Goal: Transaction & Acquisition: Purchase product/service

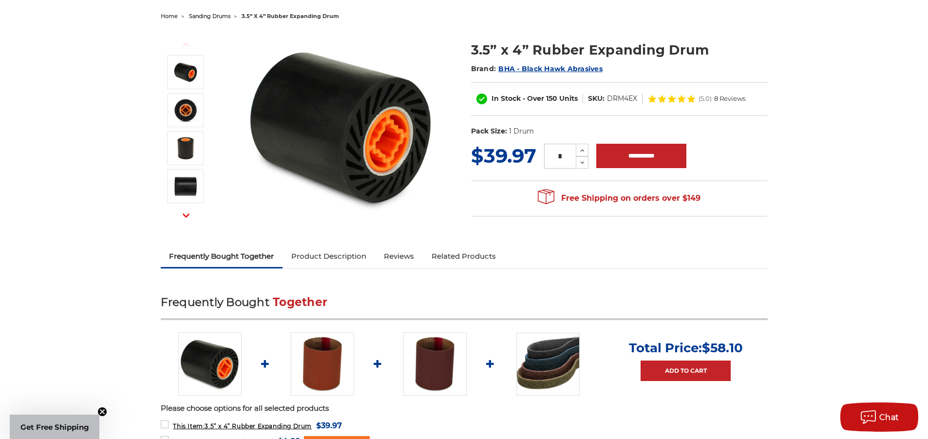
scroll to position [195, 0]
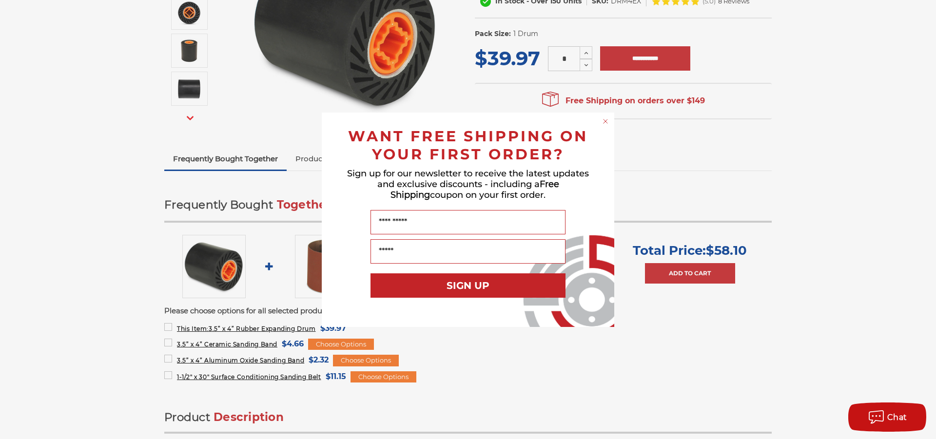
click at [606, 122] on icon "Close dialog" at bounding box center [605, 121] width 4 height 4
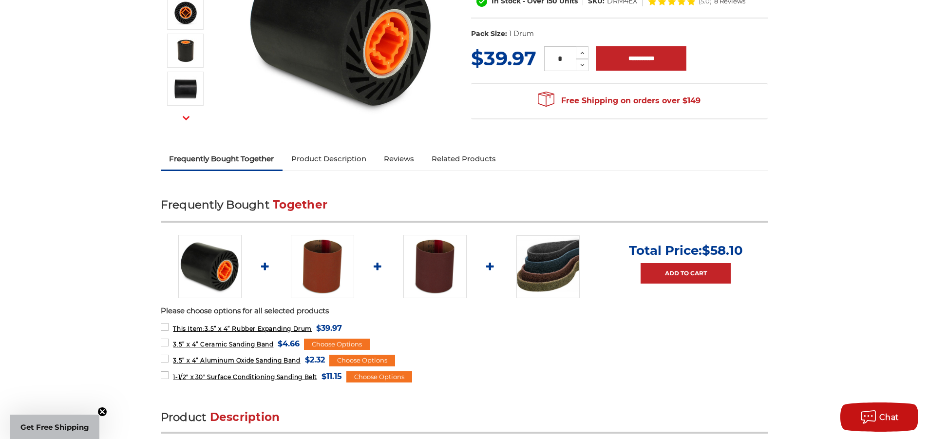
scroll to position [341, 0]
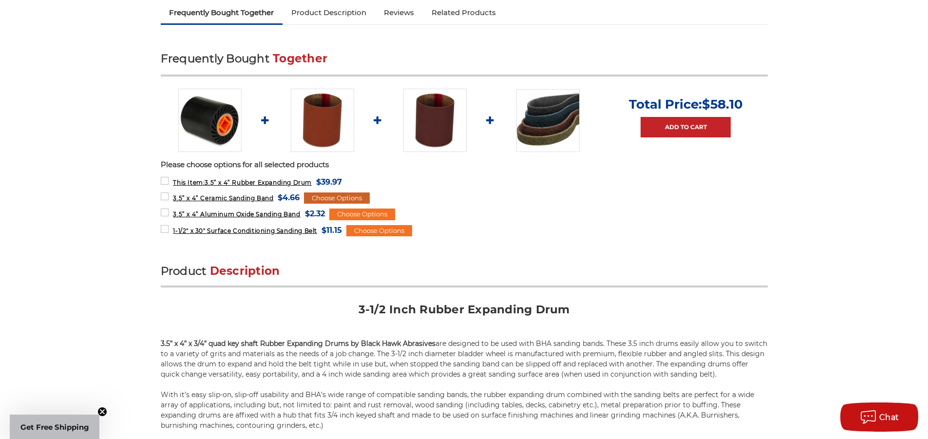
click at [326, 196] on div "Choose Options" at bounding box center [337, 199] width 66 height 12
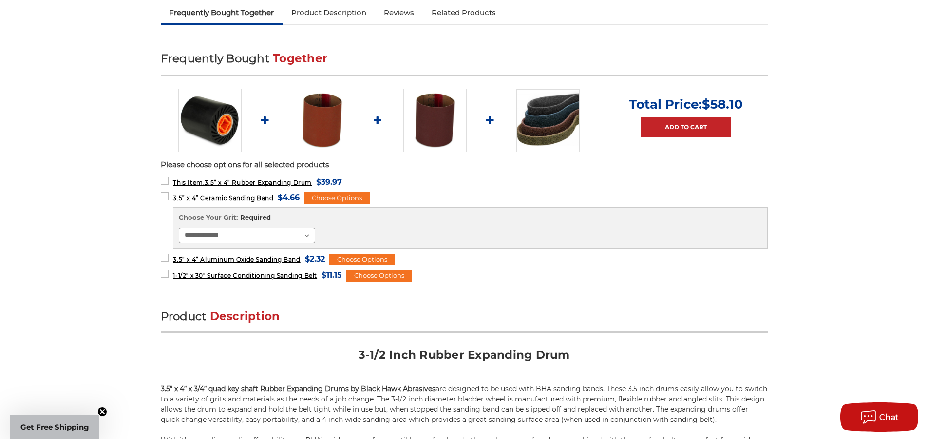
click at [306, 235] on select "**********" at bounding box center [247, 236] width 136 height 16
select select "****"
click at [179, 228] on select "**********" at bounding box center [247, 236] width 136 height 16
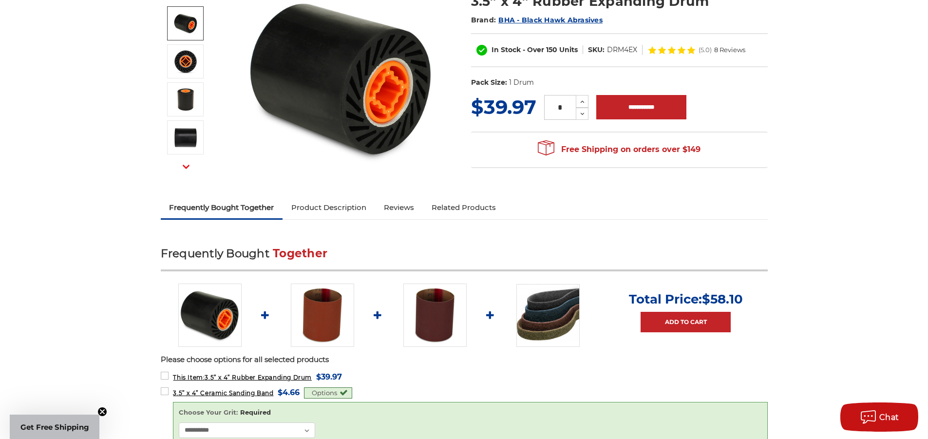
scroll to position [244, 0]
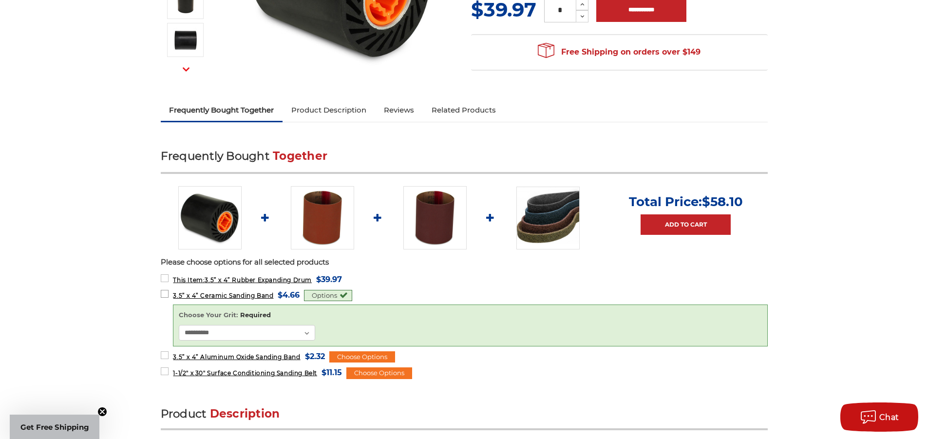
click at [291, 294] on span "$4.66" at bounding box center [289, 295] width 22 height 13
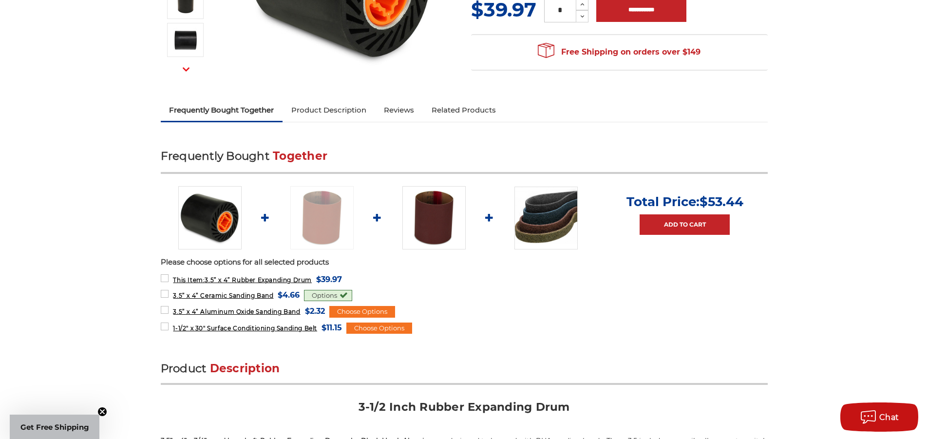
click at [318, 294] on div "Options" at bounding box center [328, 296] width 48 height 12
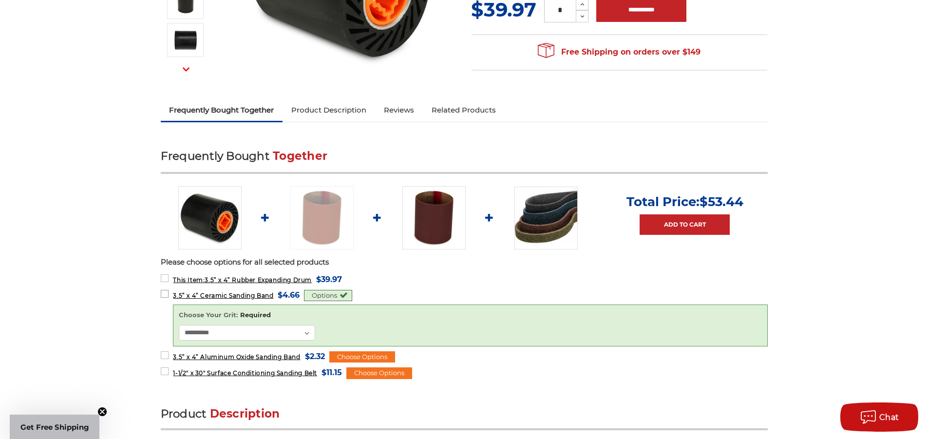
click at [167, 294] on label "3.5” x 4” Ceramic Sanding Band MSRP: Was: Now: $4.66 (You save )" at bounding box center [230, 295] width 139 height 13
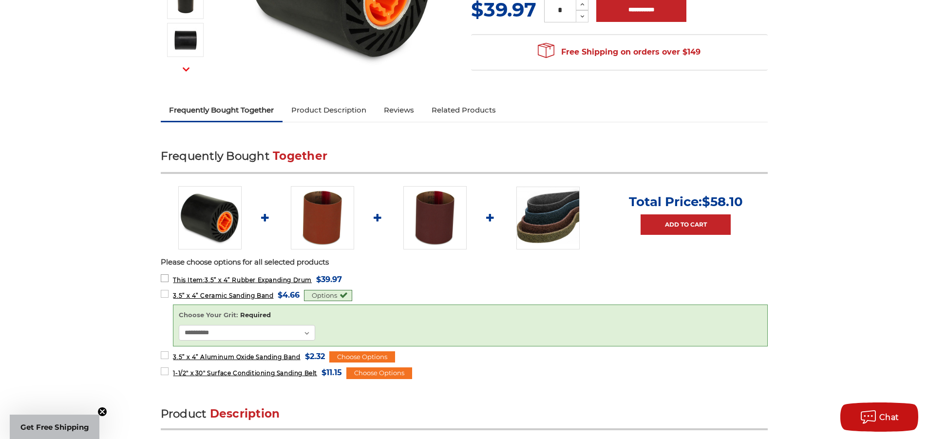
click at [165, 279] on label "This Item: 3.5” x 4” Rubber Expanding Drum MSRP: Was: Now: $39.97 (You save )" at bounding box center [252, 279] width 182 height 13
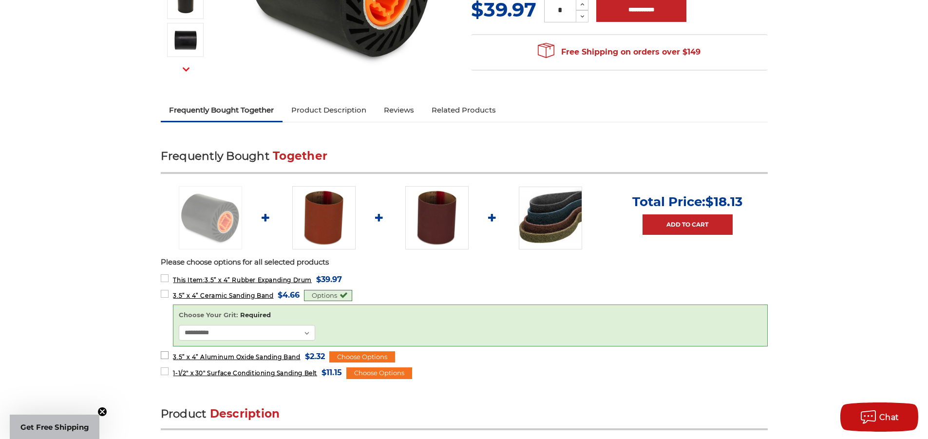
click at [165, 357] on label "3.5” x 4” Aluminum Oxide Sanding Band MSRP: Was: Now: $2.32 (You save )" at bounding box center [243, 356] width 164 height 13
click at [165, 371] on label "1-1/2" x 30" Surface Conditioning Sanding Belt MSRP: Was: Now: $11.15 (You save…" at bounding box center [252, 372] width 182 height 13
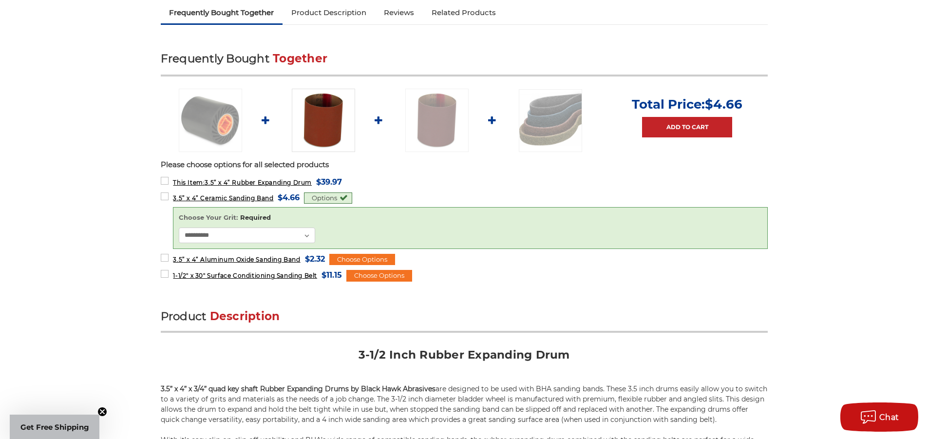
scroll to position [292, 0]
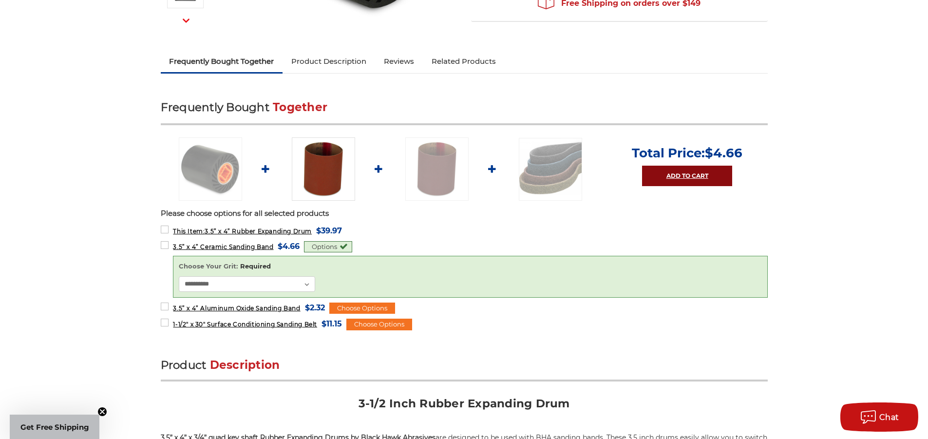
click at [681, 178] on link "Add to Cart" at bounding box center [687, 176] width 90 height 20
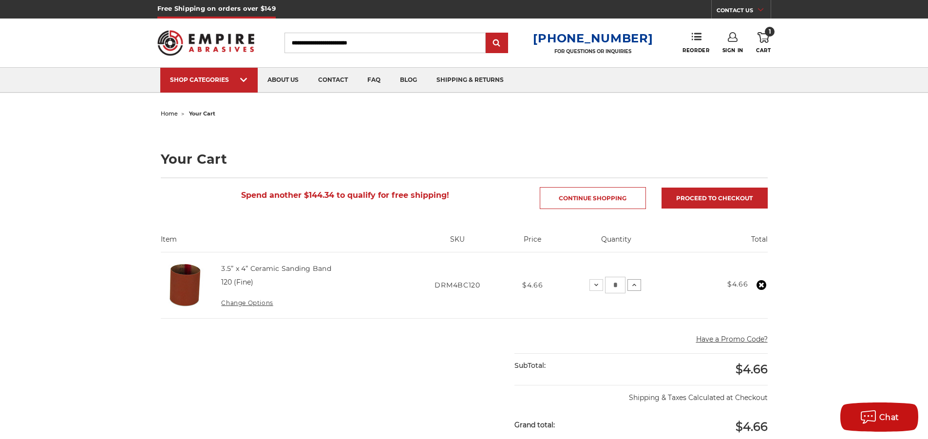
click at [635, 286] on icon at bounding box center [635, 285] width 8 height 8
click at [635, 286] on use at bounding box center [636, 285] width 4 height 2
click at [635, 287] on icon at bounding box center [632, 285] width 8 height 8
click at [632, 286] on icon at bounding box center [631, 285] width 8 height 8
click at [632, 286] on use at bounding box center [631, 285] width 4 height 2
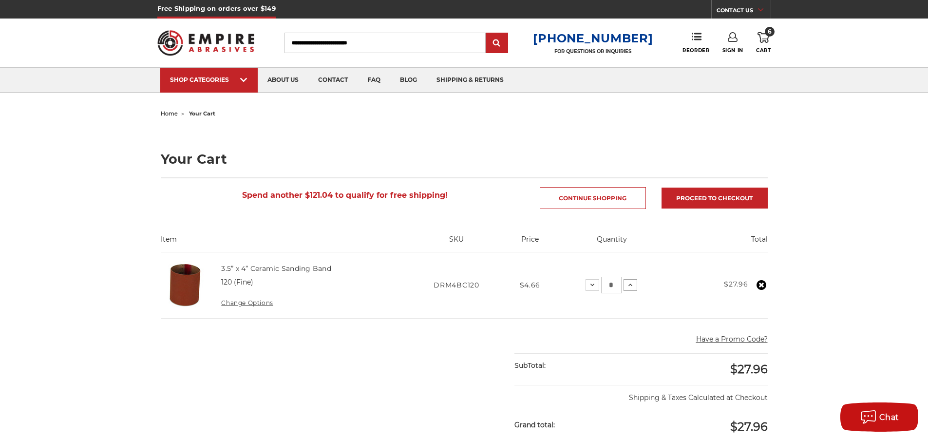
click at [630, 288] on icon at bounding box center [631, 285] width 8 height 8
click at [630, 286] on icon at bounding box center [631, 285] width 8 height 8
click at [630, 286] on use at bounding box center [631, 285] width 4 height 2
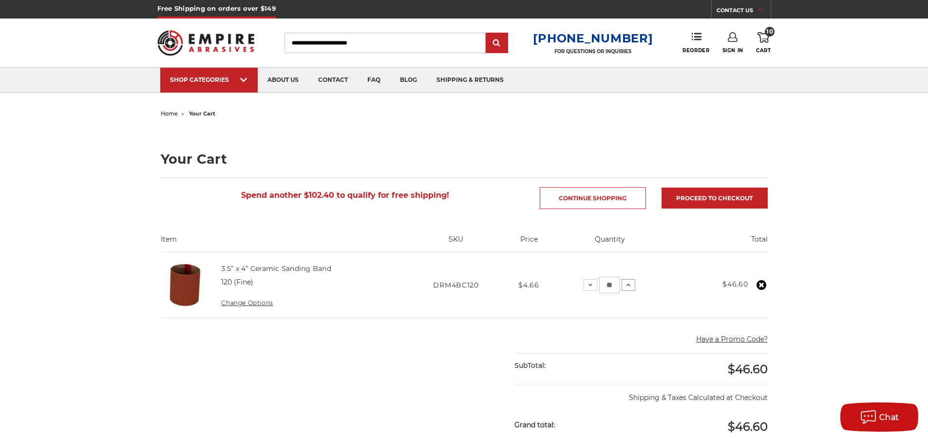
click at [630, 285] on icon at bounding box center [629, 285] width 8 height 8
click at [630, 285] on icon at bounding box center [633, 285] width 8 height 8
click at [632, 285] on use at bounding box center [631, 285] width 4 height 2
click at [632, 285] on icon at bounding box center [629, 285] width 8 height 8
click at [632, 285] on icon at bounding box center [630, 285] width 8 height 8
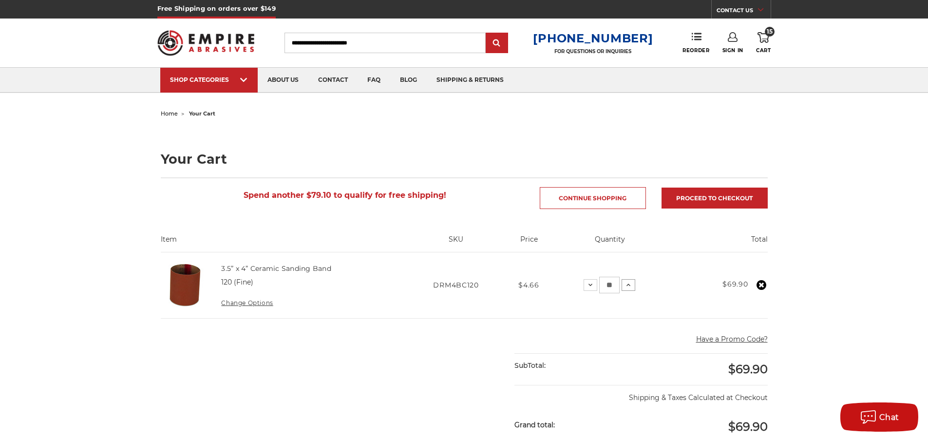
click at [629, 286] on icon at bounding box center [629, 285] width 8 height 8
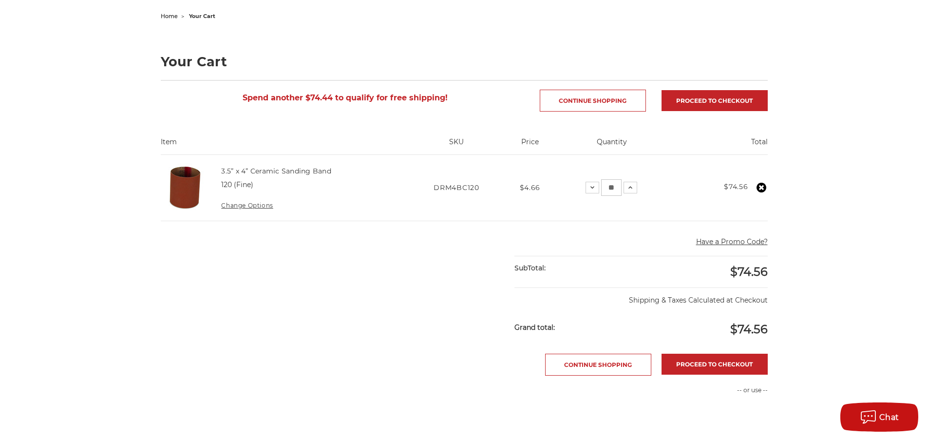
scroll to position [49, 0]
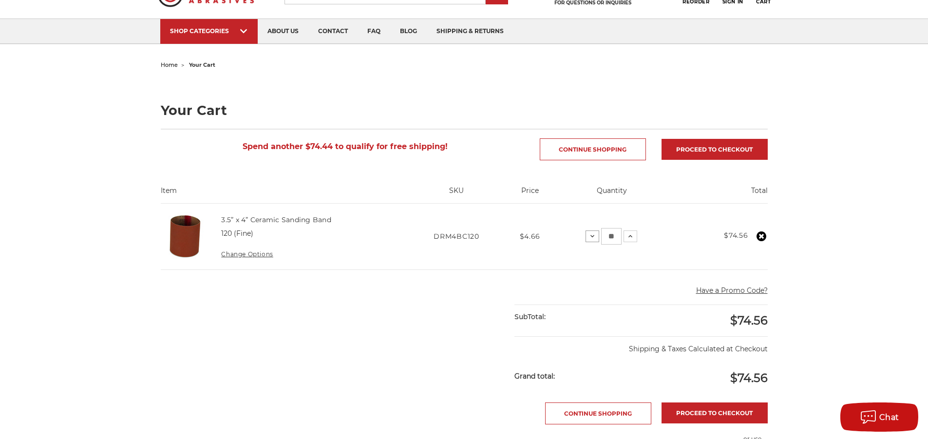
drag, startPoint x: 616, startPoint y: 238, endPoint x: 596, endPoint y: 238, distance: 20.5
click at [596, 238] on div "Decrease Quantity: ** Increase Quantity:" at bounding box center [612, 236] width 52 height 17
type input "**"
drag, startPoint x: 615, startPoint y: 235, endPoint x: 605, endPoint y: 236, distance: 9.4
click at [605, 236] on input "**" at bounding box center [610, 236] width 20 height 17
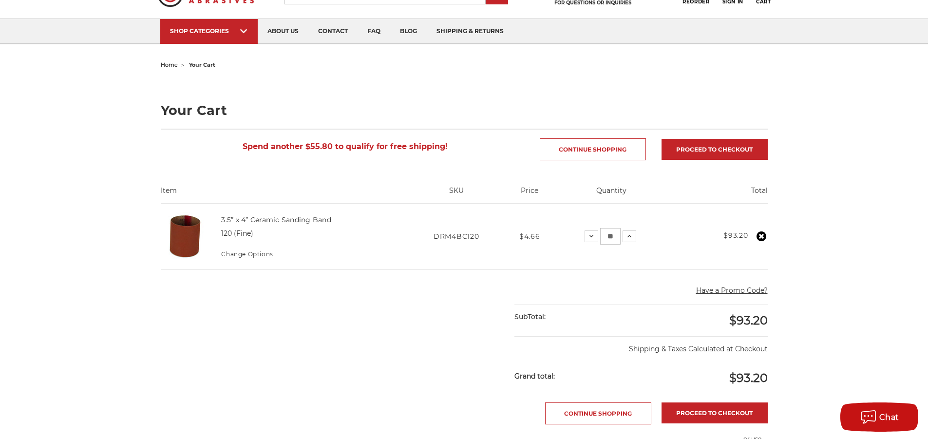
type input "**"
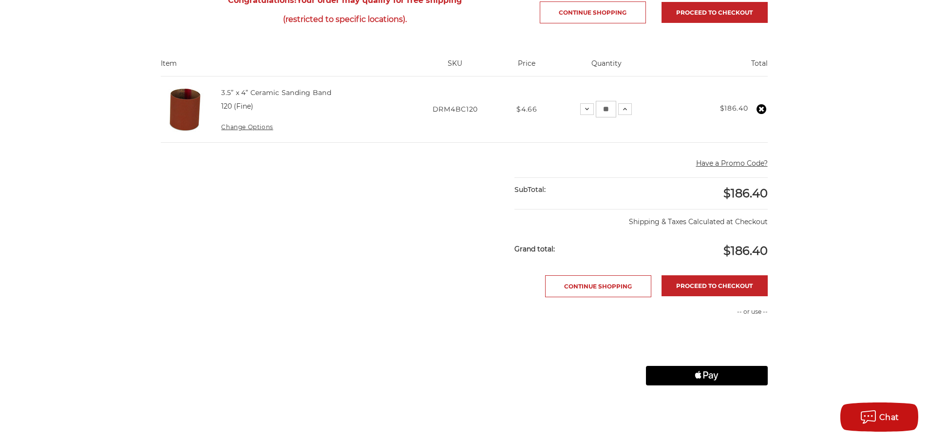
scroll to position [244, 0]
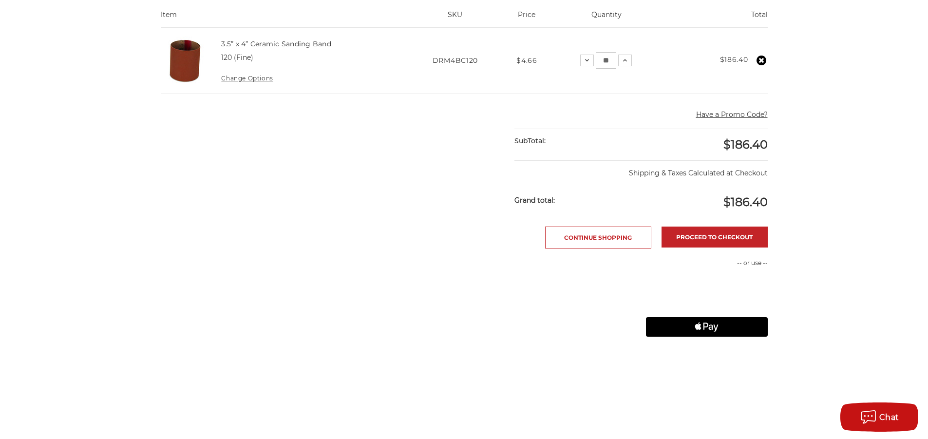
click at [717, 330] on icon "Apple Logo" at bounding box center [706, 326] width 61 height 19
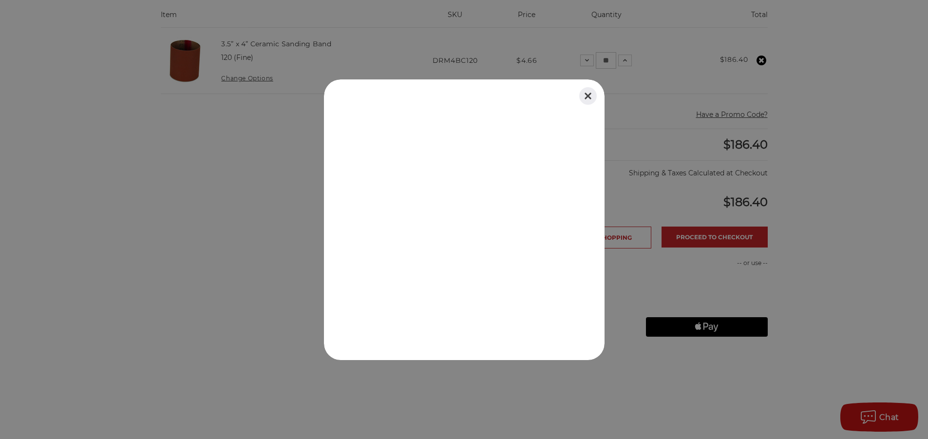
click at [590, 97] on button "Close" at bounding box center [588, 95] width 21 height 21
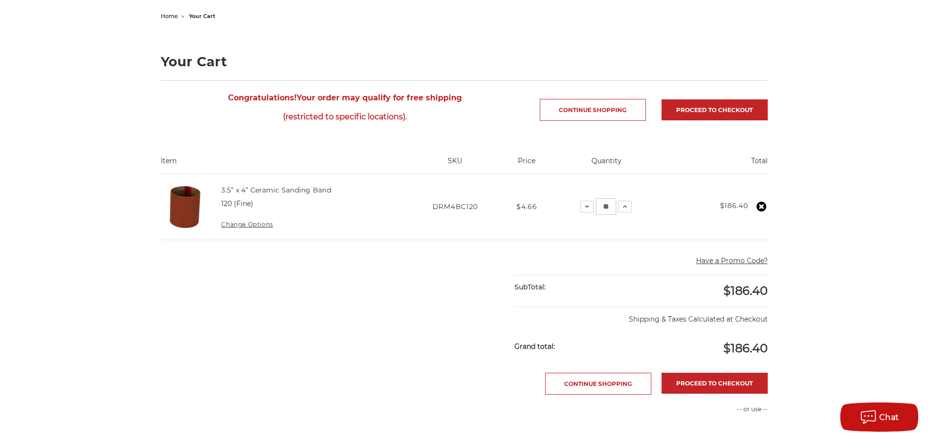
scroll to position [0, 0]
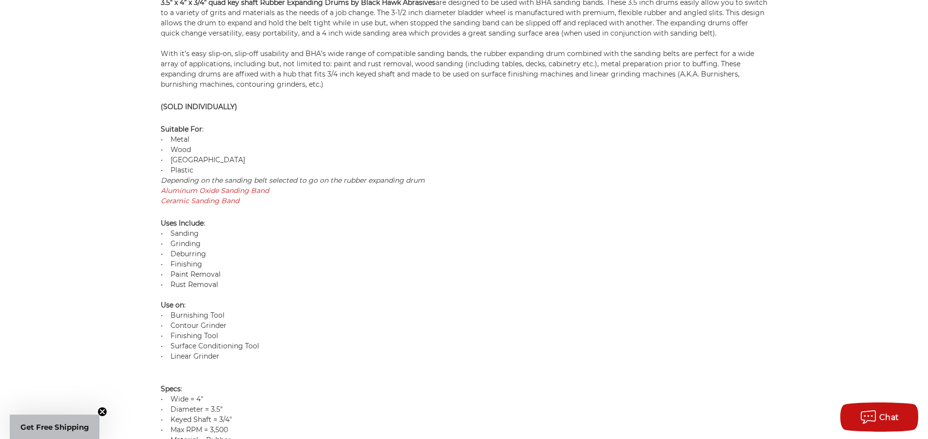
scroll to position [390, 0]
